Goal: Task Accomplishment & Management: Complete application form

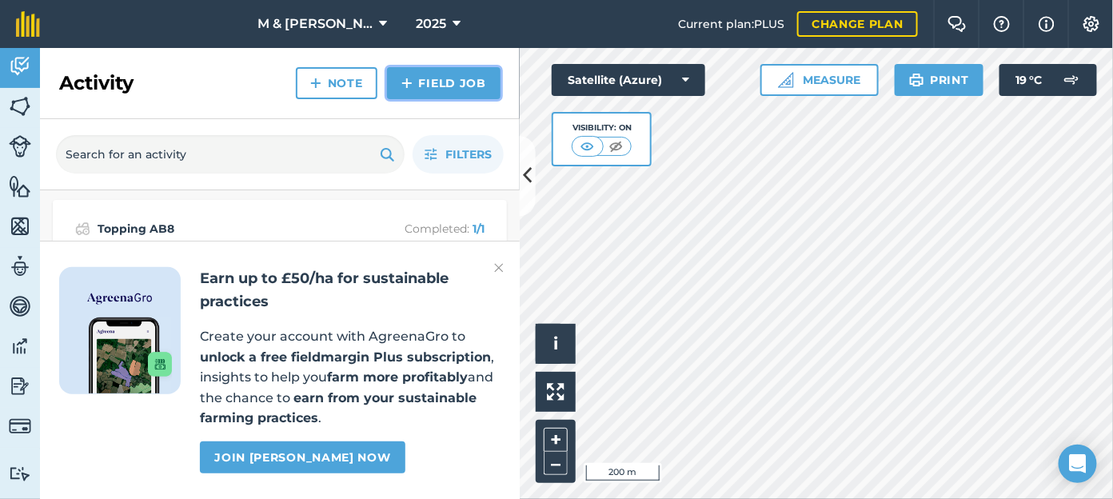
click at [428, 83] on link "Field Job" at bounding box center [444, 83] width 114 height 32
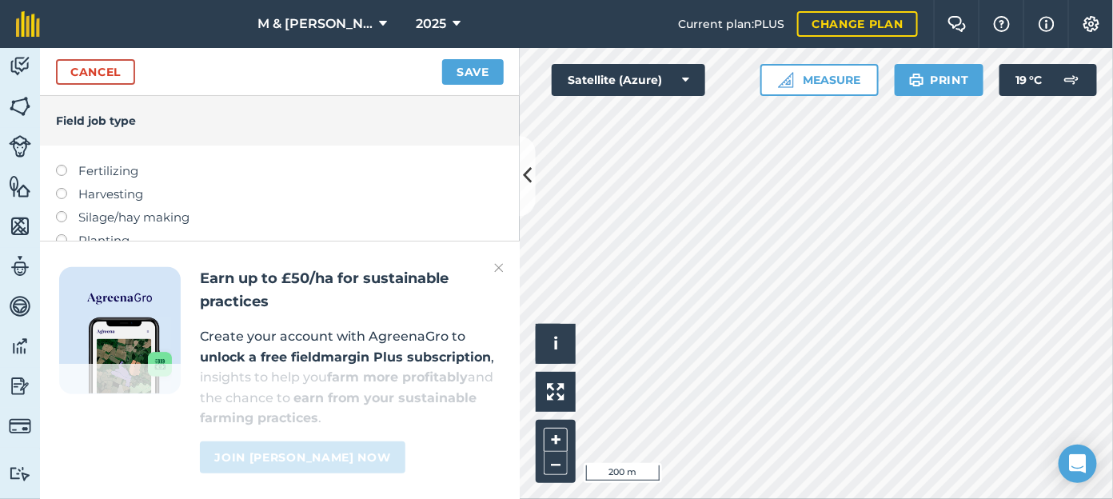
click at [497, 269] on img at bounding box center [499, 267] width 10 height 19
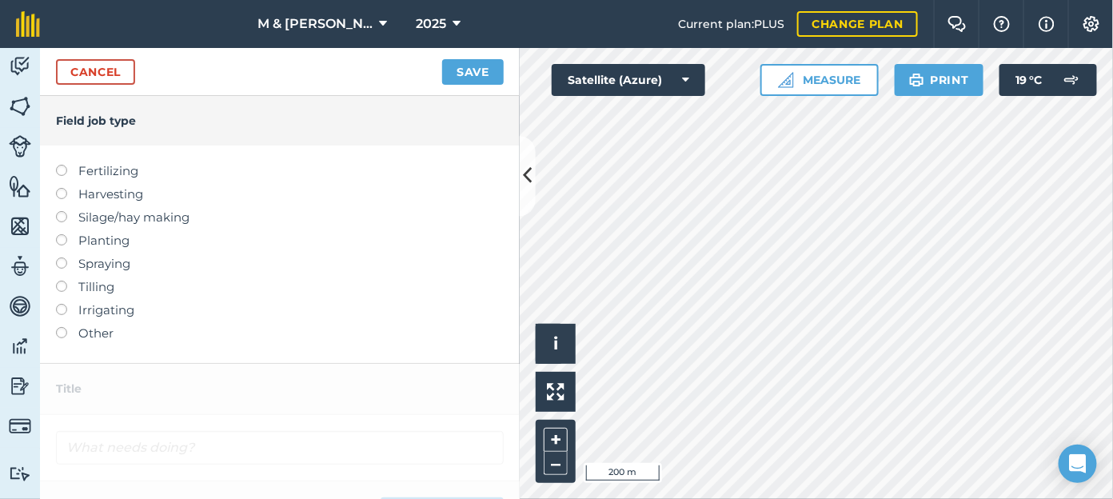
click at [62, 327] on label at bounding box center [67, 327] width 22 height 0
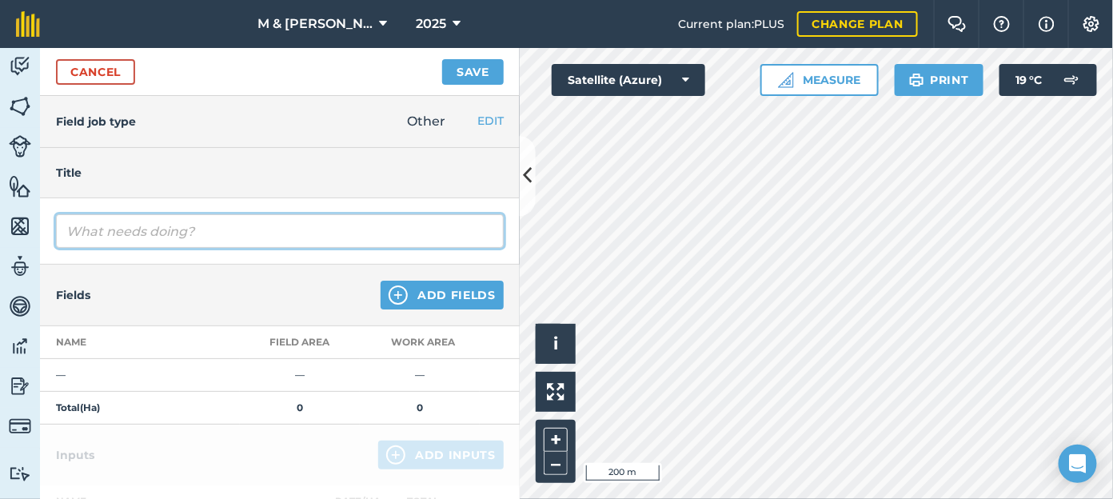
click at [98, 222] on input "text" at bounding box center [280, 231] width 448 height 34
type input "Topping campsite"
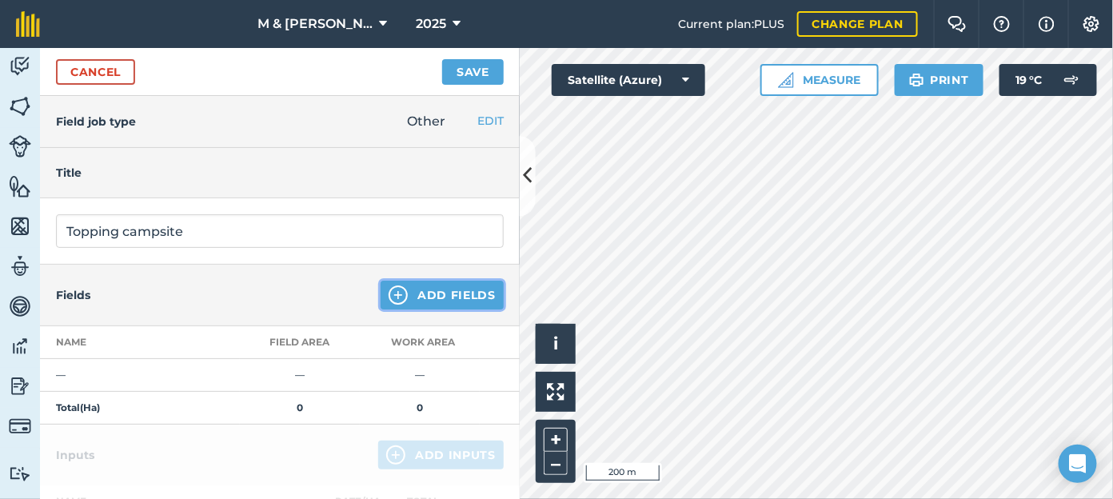
click at [381, 293] on button "Add Fields" at bounding box center [442, 295] width 123 height 29
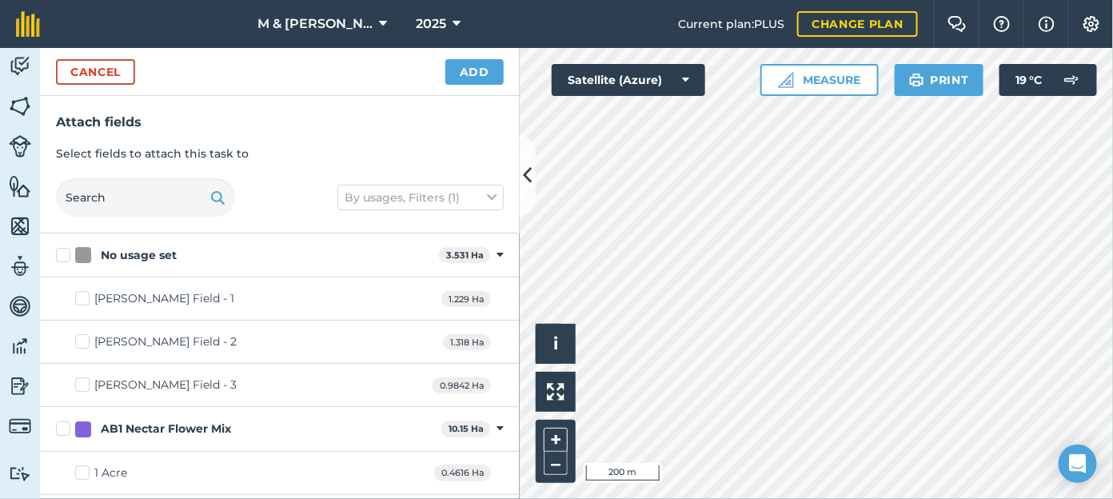
checkbox input "true"
click at [469, 82] on button "Add" at bounding box center [474, 72] width 58 height 26
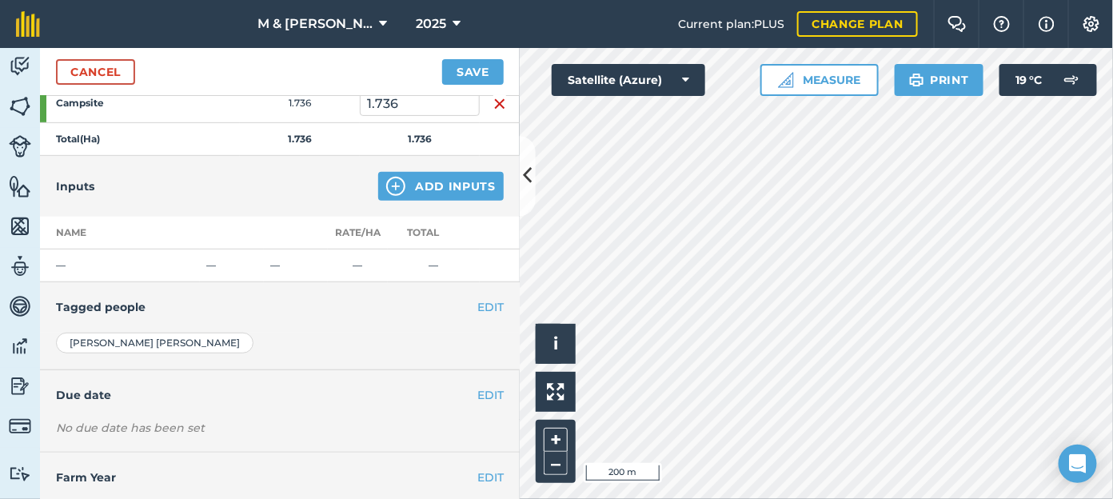
scroll to position [308, 0]
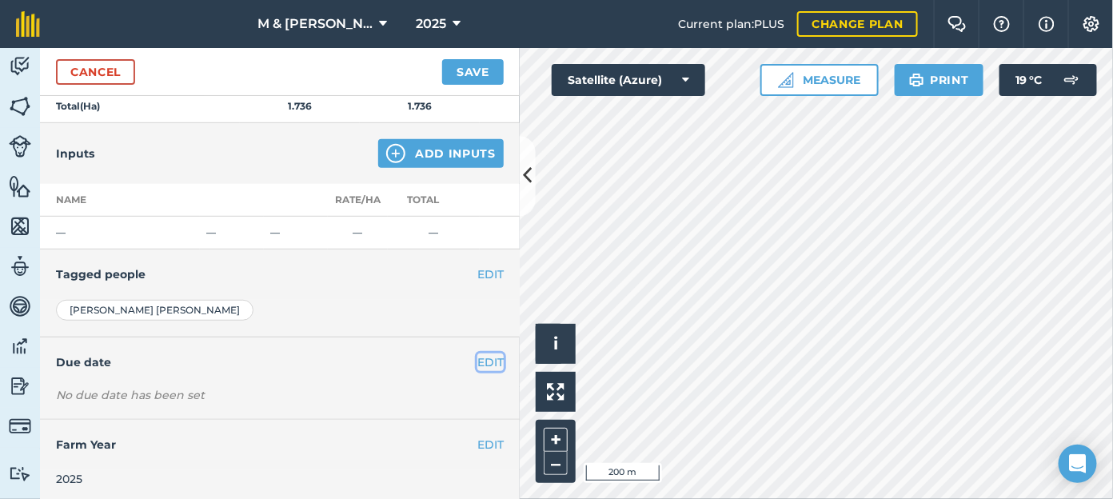
click at [477, 355] on button "EDIT" at bounding box center [490, 362] width 26 height 18
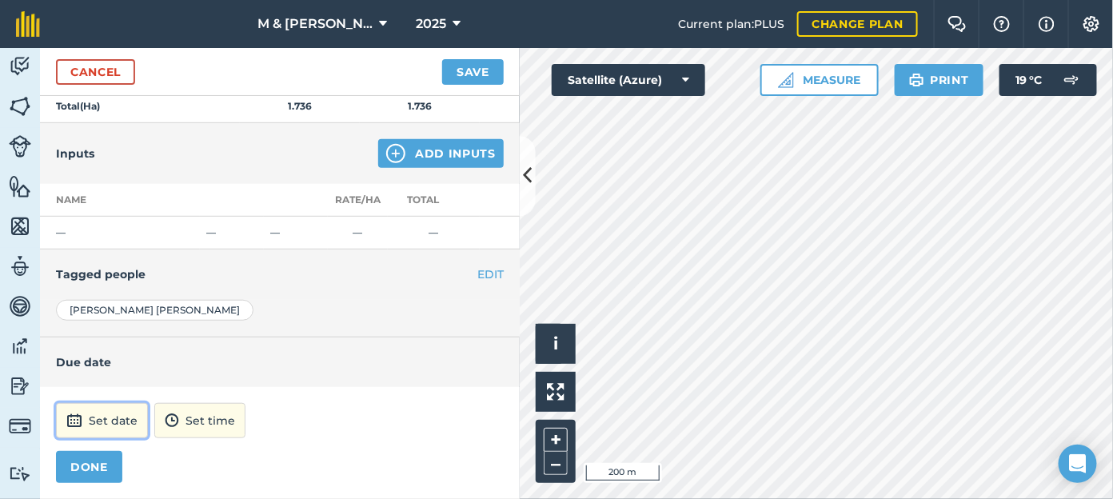
click at [116, 414] on button "Set date" at bounding box center [102, 420] width 92 height 35
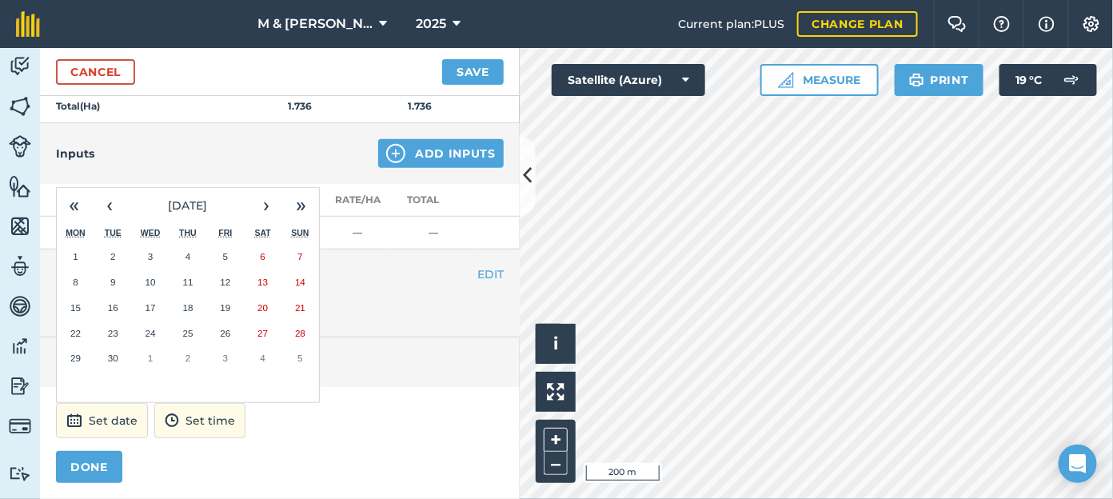
click at [152, 302] on abbr "17" at bounding box center [151, 307] width 10 height 10
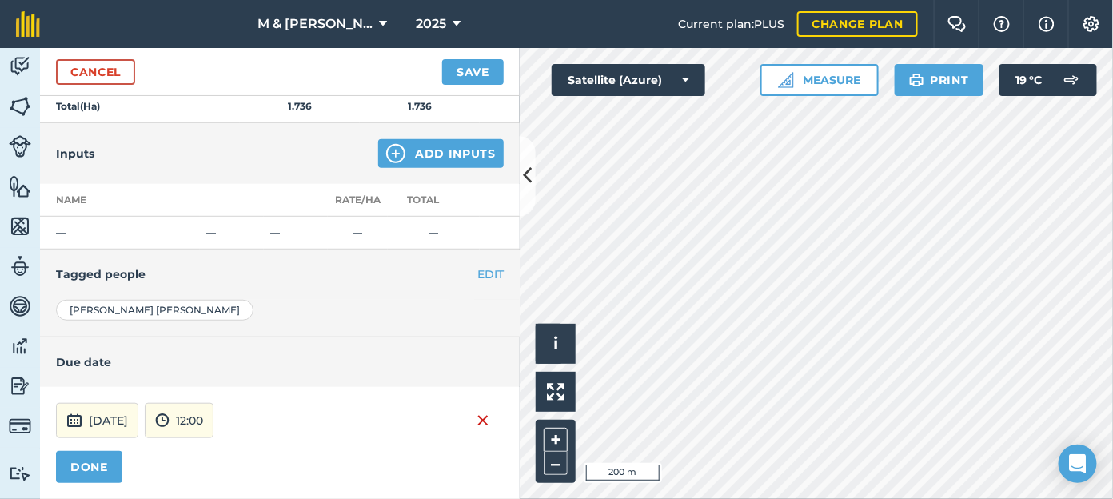
scroll to position [386, 0]
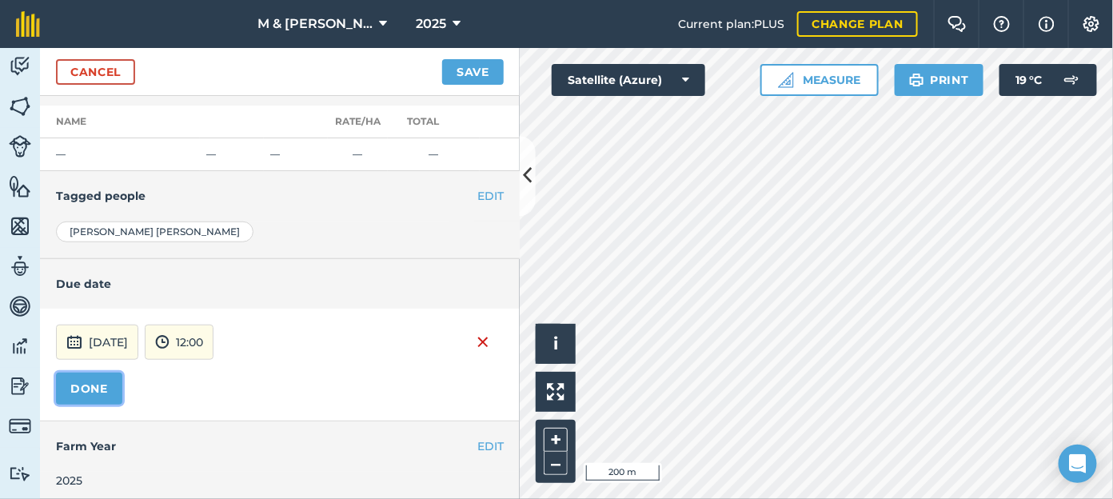
click at [88, 384] on button "DONE" at bounding box center [89, 389] width 66 height 32
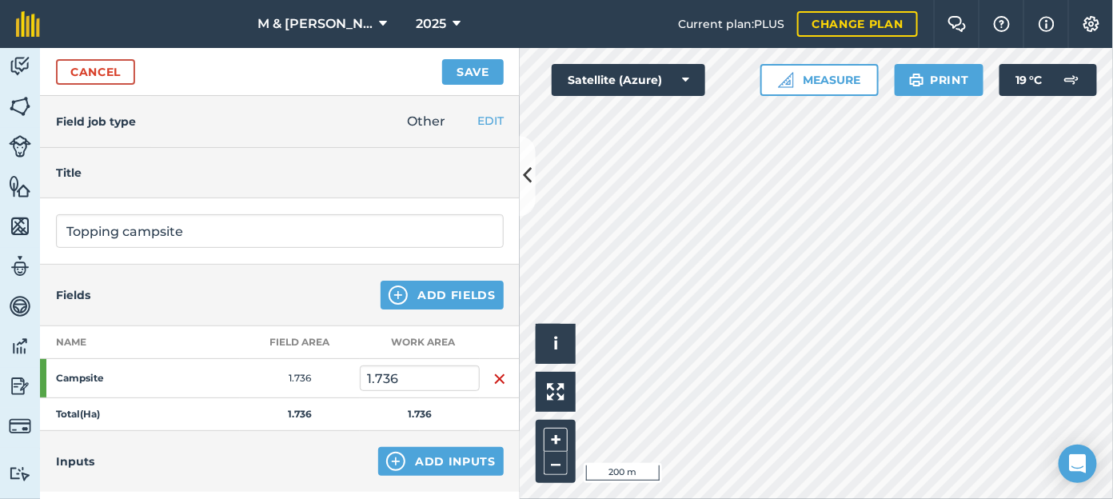
scroll to position [0, 0]
click at [453, 61] on button "Save" at bounding box center [473, 72] width 62 height 26
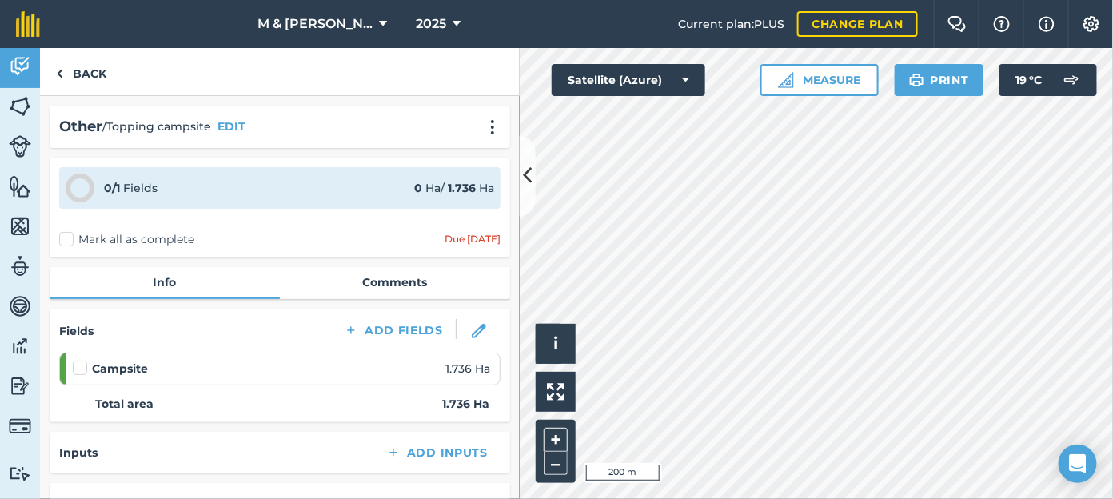
click at [67, 239] on label "Mark all as complete" at bounding box center [126, 239] width 135 height 17
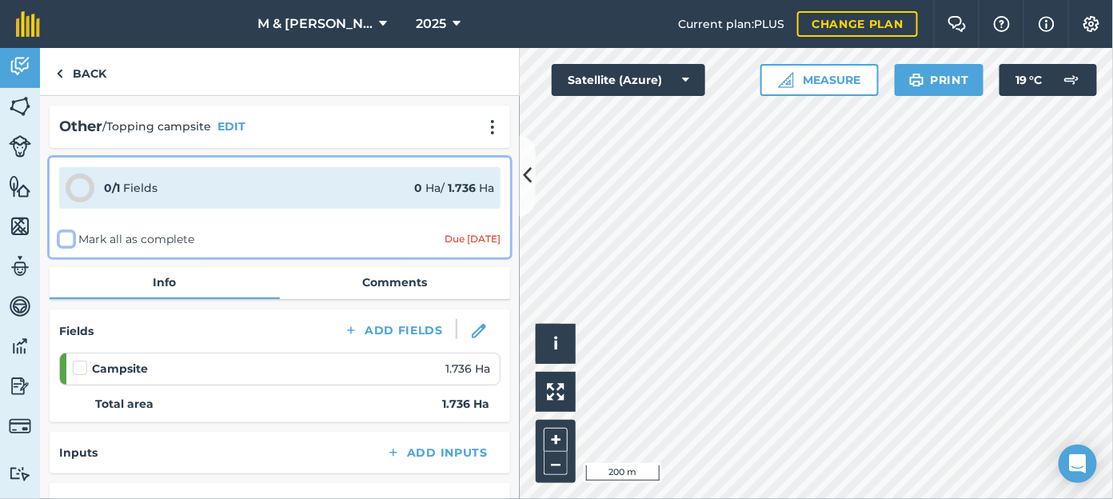
click at [67, 239] on input "Mark all as complete" at bounding box center [64, 236] width 10 height 10
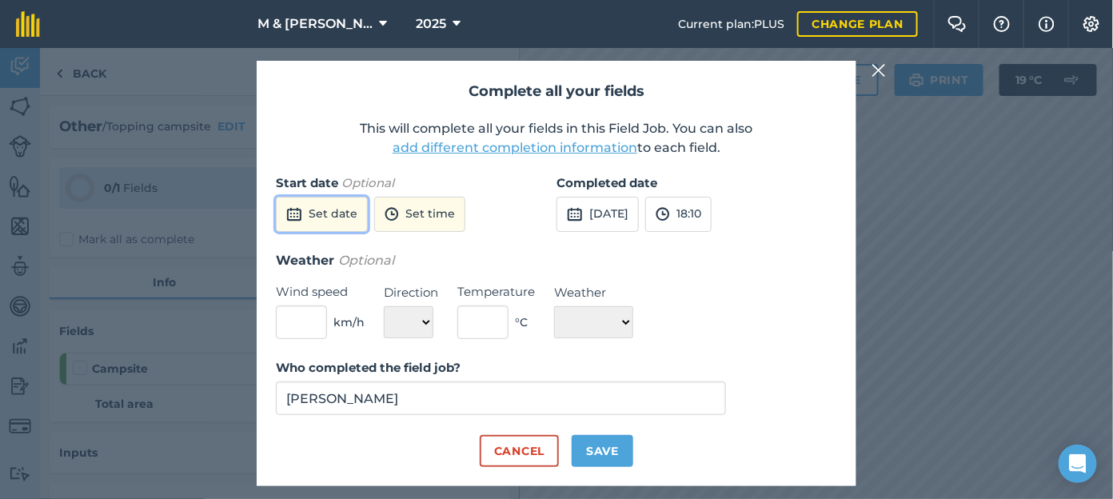
click at [338, 215] on button "Set date" at bounding box center [322, 214] width 92 height 35
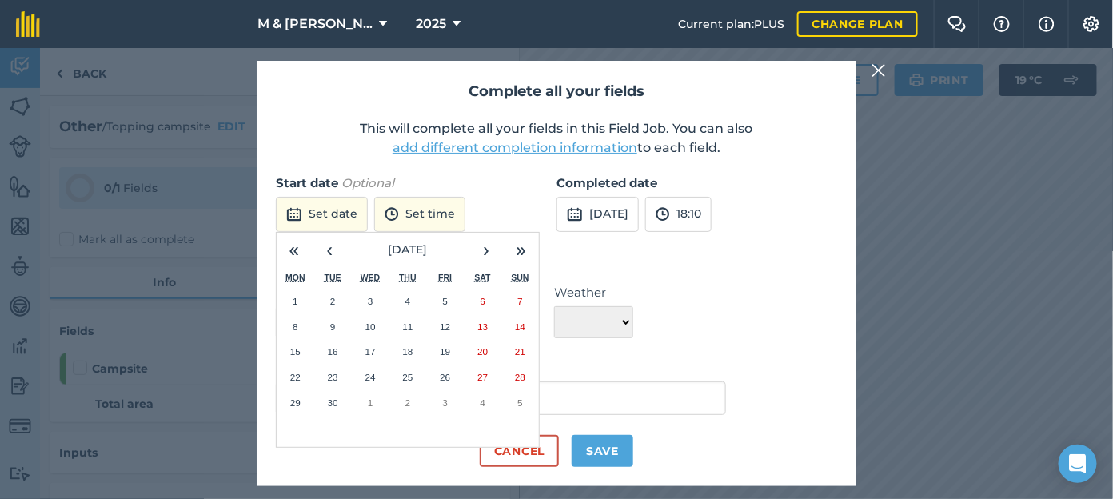
click at [369, 350] on abbr "17" at bounding box center [370, 351] width 10 height 10
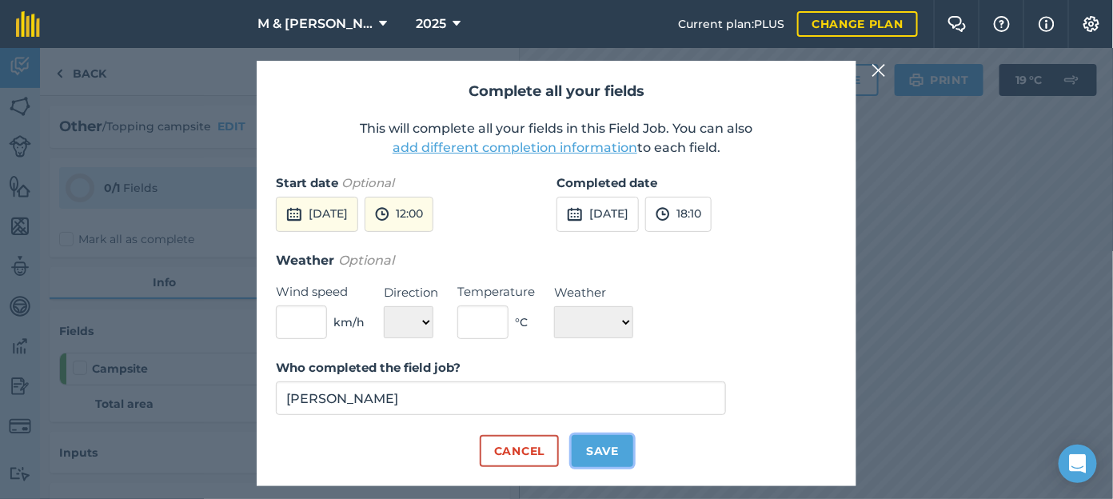
click at [596, 462] on button "Save" at bounding box center [603, 451] width 62 height 32
checkbox input "true"
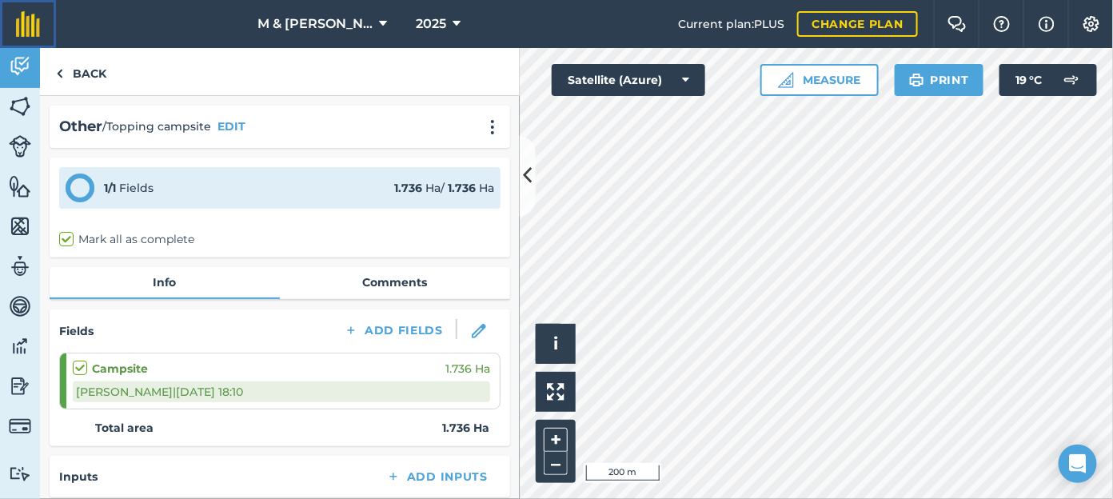
click at [31, 25] on img at bounding box center [28, 24] width 24 height 26
